Goal: Information Seeking & Learning: Learn about a topic

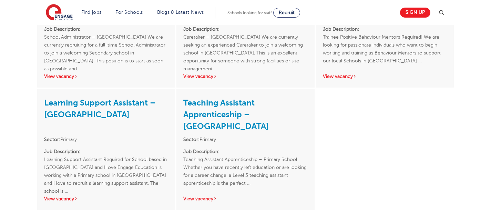
scroll to position [892, 0]
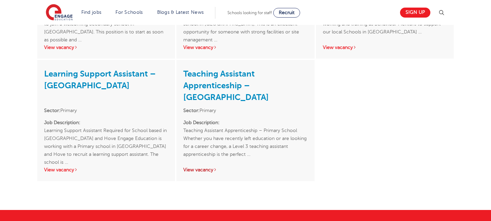
click at [210, 167] on link "View vacancy" at bounding box center [200, 169] width 34 height 5
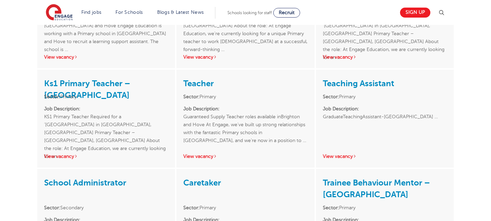
scroll to position [672, 0]
click at [345, 154] on link "View vacancy" at bounding box center [340, 156] width 34 height 5
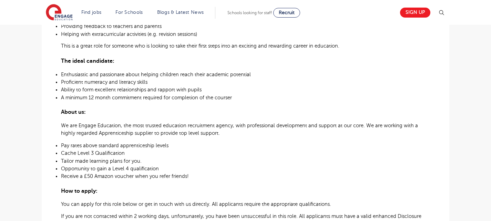
scroll to position [341, 0]
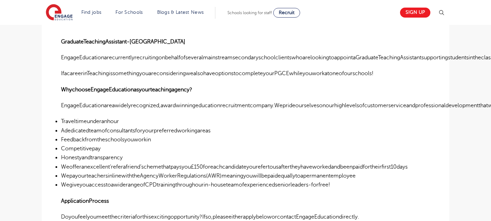
scroll to position [201, 0]
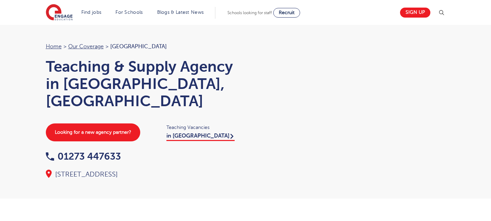
scroll to position [1087, 0]
